Goal: Information Seeking & Learning: Learn about a topic

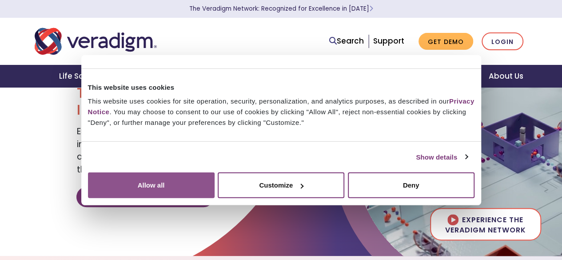
click at [215, 173] on button "Allow all" at bounding box center [151, 185] width 127 height 26
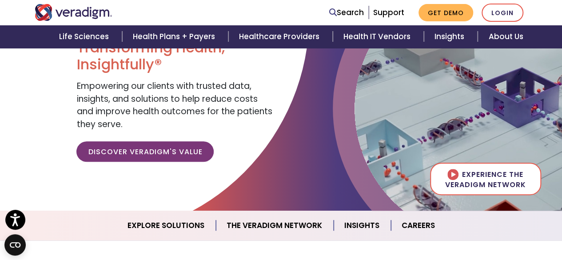
scroll to position [89, 0]
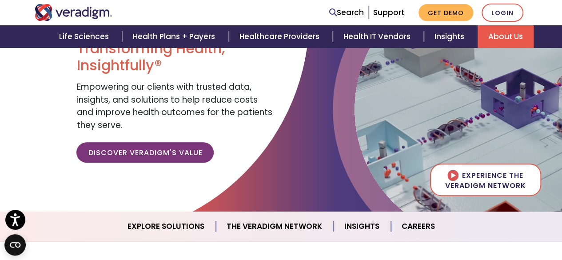
click at [509, 36] on link "About Us" at bounding box center [506, 36] width 56 height 23
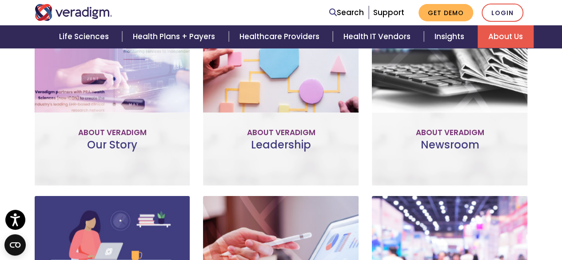
scroll to position [355, 0]
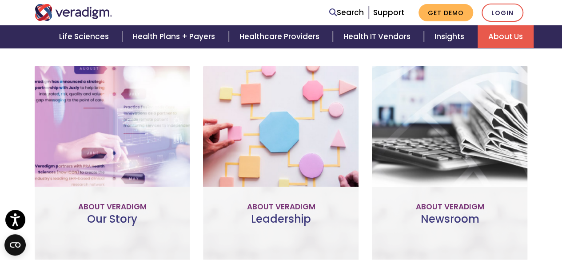
click at [276, 192] on link "Meet the Team" at bounding box center [281, 202] width 82 height 20
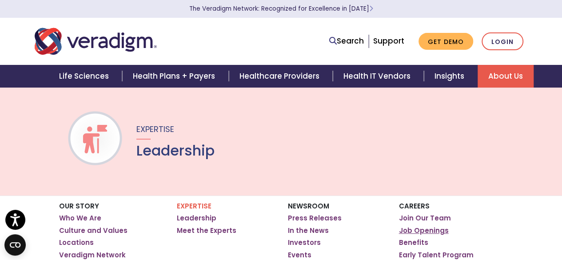
click at [424, 229] on link "Job Openings" at bounding box center [424, 230] width 50 height 9
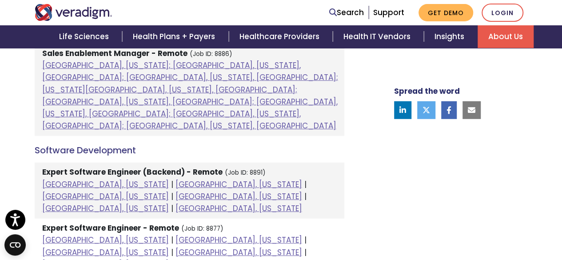
scroll to position [1199, 0]
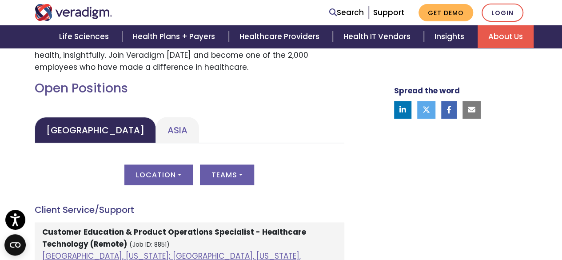
scroll to position [355, 0]
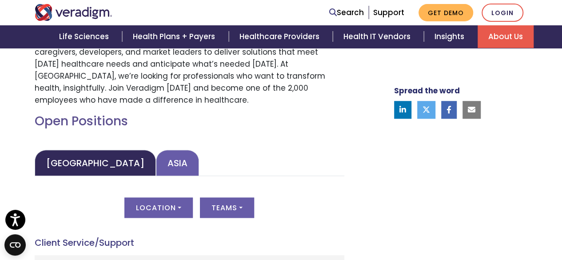
click at [156, 161] on link "Asia" at bounding box center [177, 163] width 43 height 26
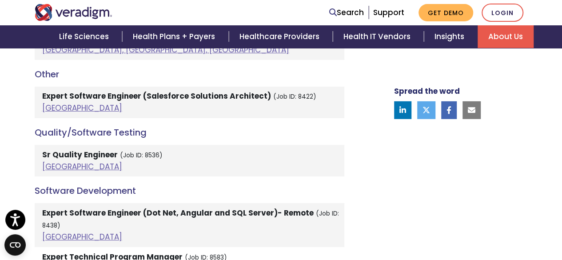
scroll to position [1421, 0]
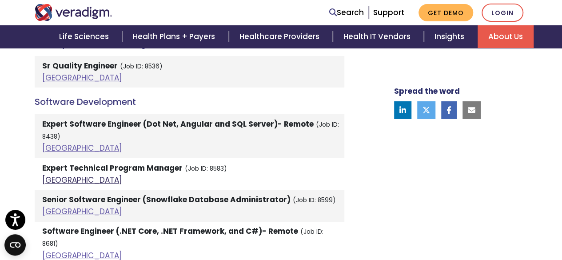
click at [55, 175] on link "India" at bounding box center [82, 180] width 80 height 11
